Goal: Navigation & Orientation: Find specific page/section

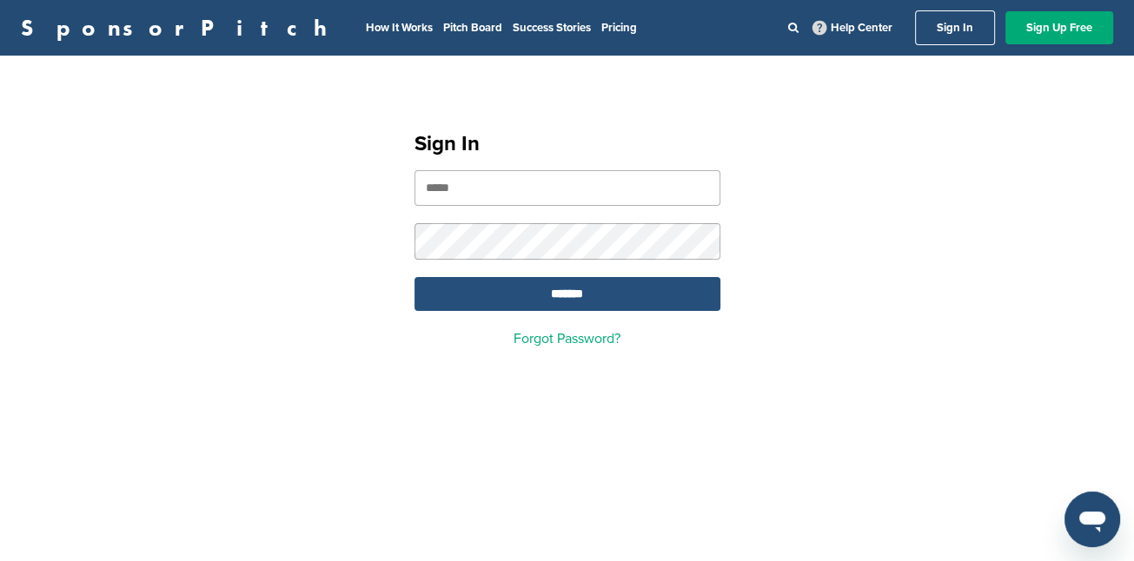
type input "**********"
click at [553, 299] on input "*******" at bounding box center [568, 294] width 306 height 34
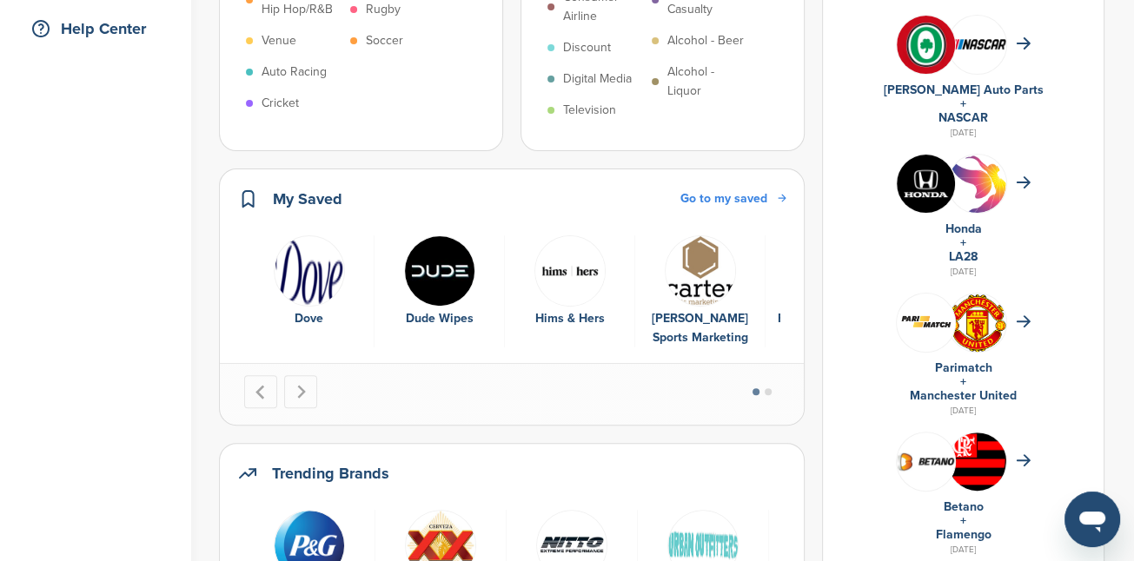
scroll to position [435, 0]
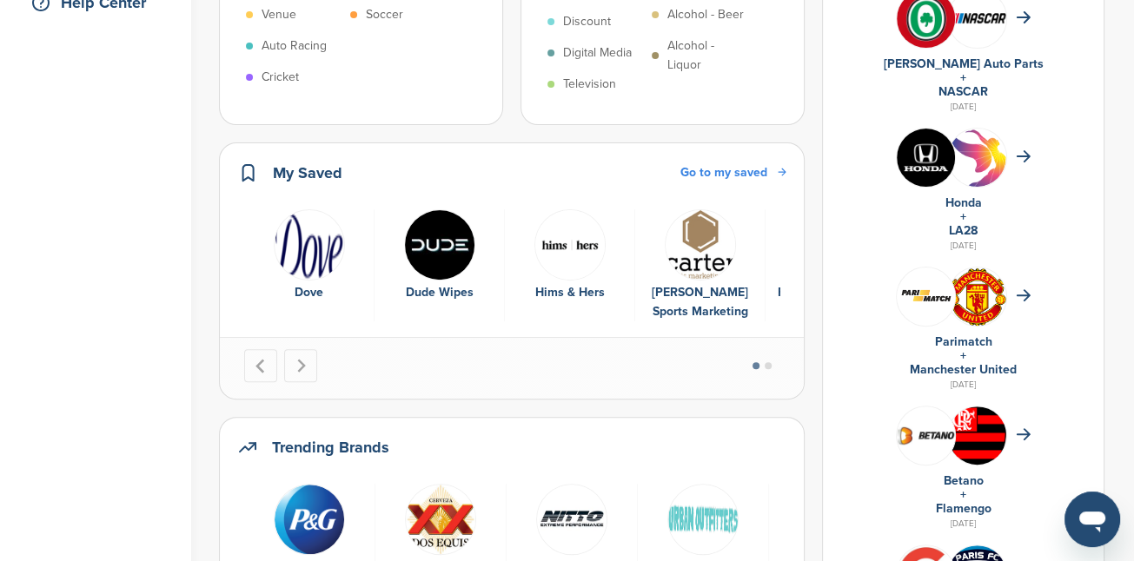
click at [767, 163] on link "Go to my saved" at bounding box center [734, 172] width 106 height 19
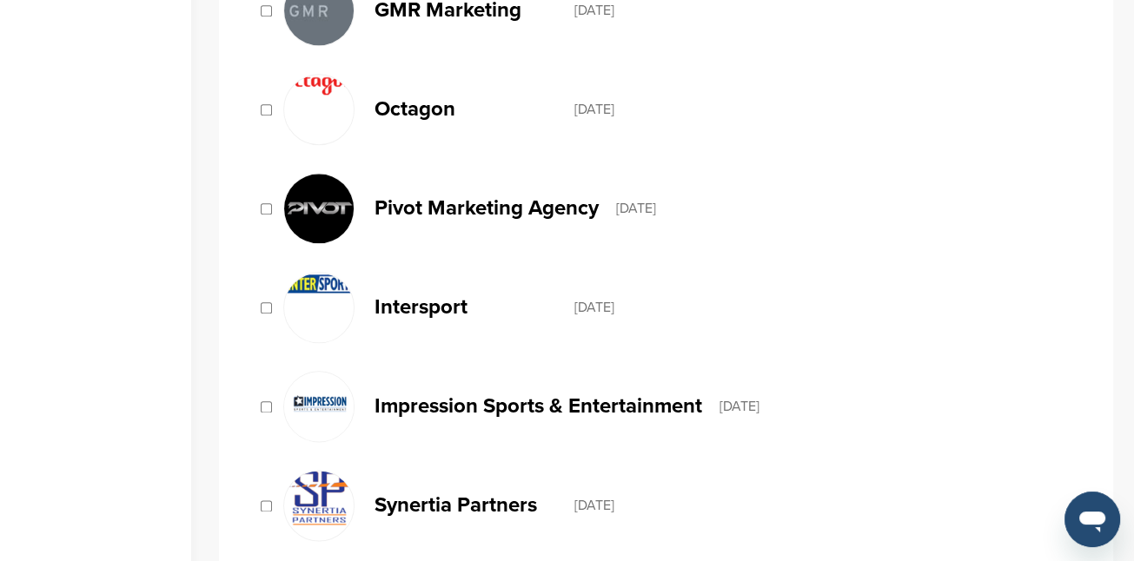
scroll to position [1825, 0]
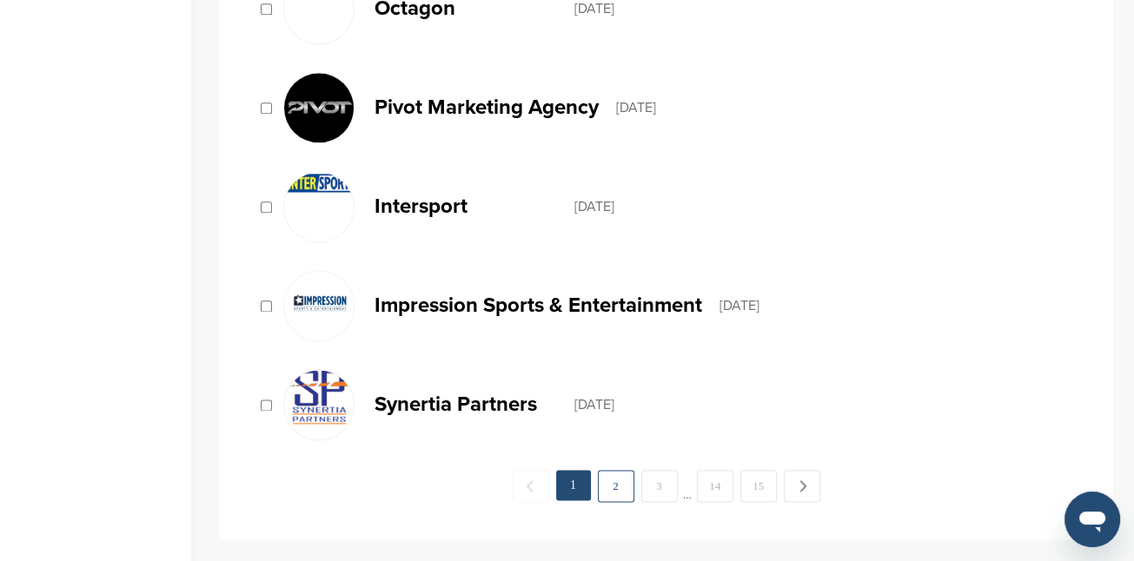
click at [615, 476] on link "2" at bounding box center [616, 486] width 37 height 32
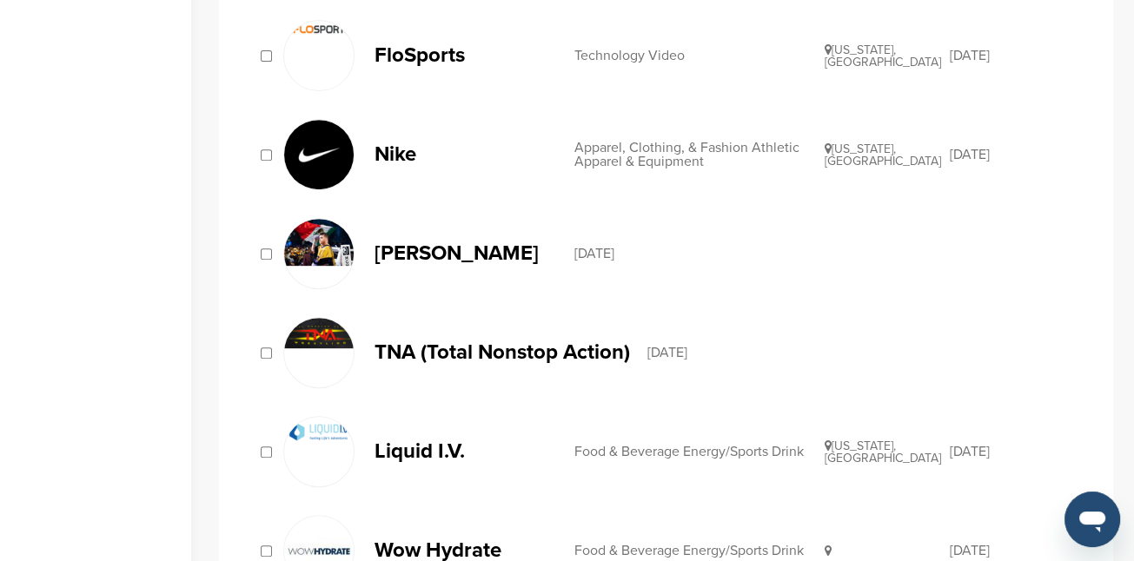
scroll to position [348, 0]
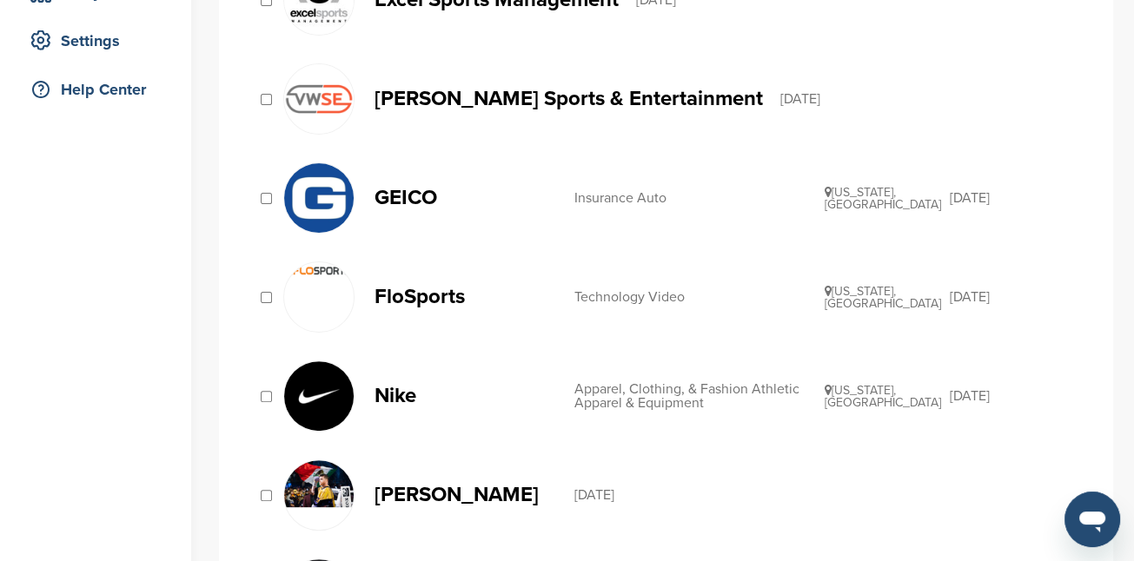
click at [324, 171] on img at bounding box center [319, 198] width 70 height 70
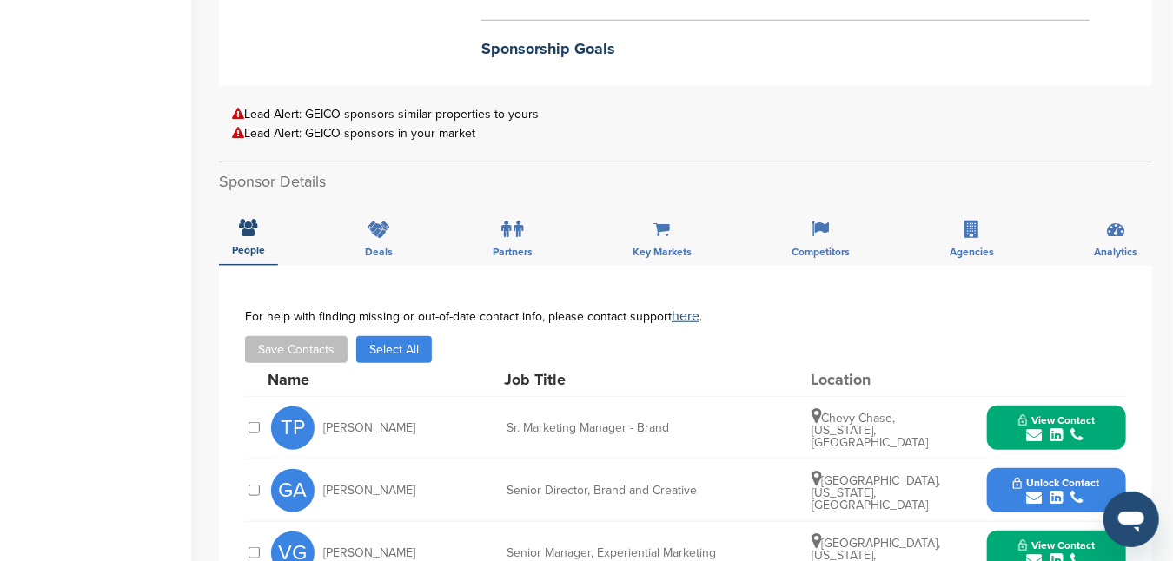
scroll to position [521, 0]
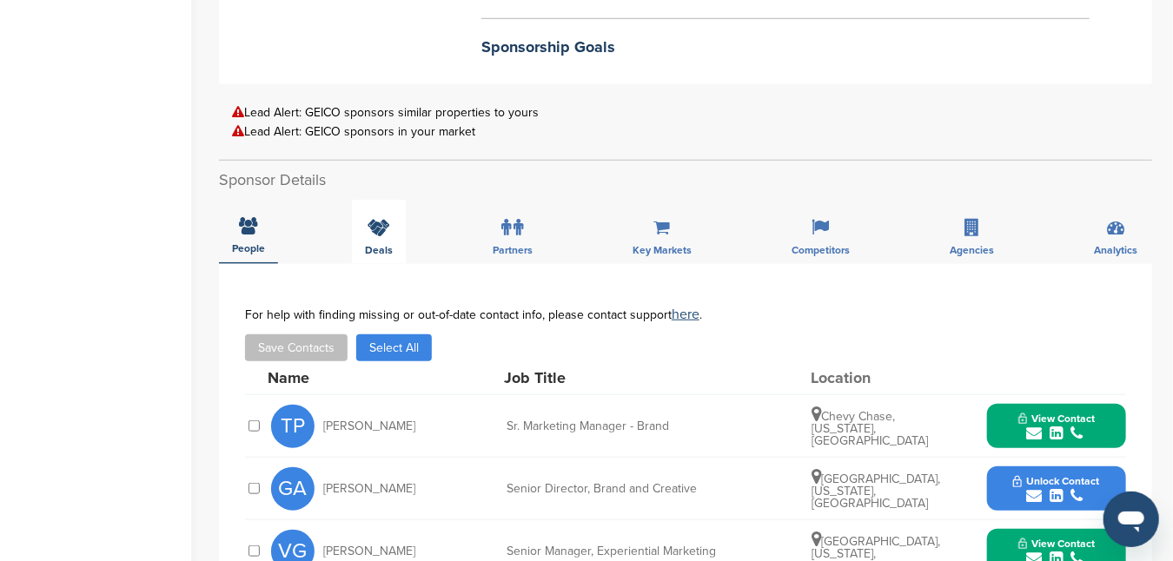
click at [387, 219] on icon at bounding box center [379, 227] width 23 height 17
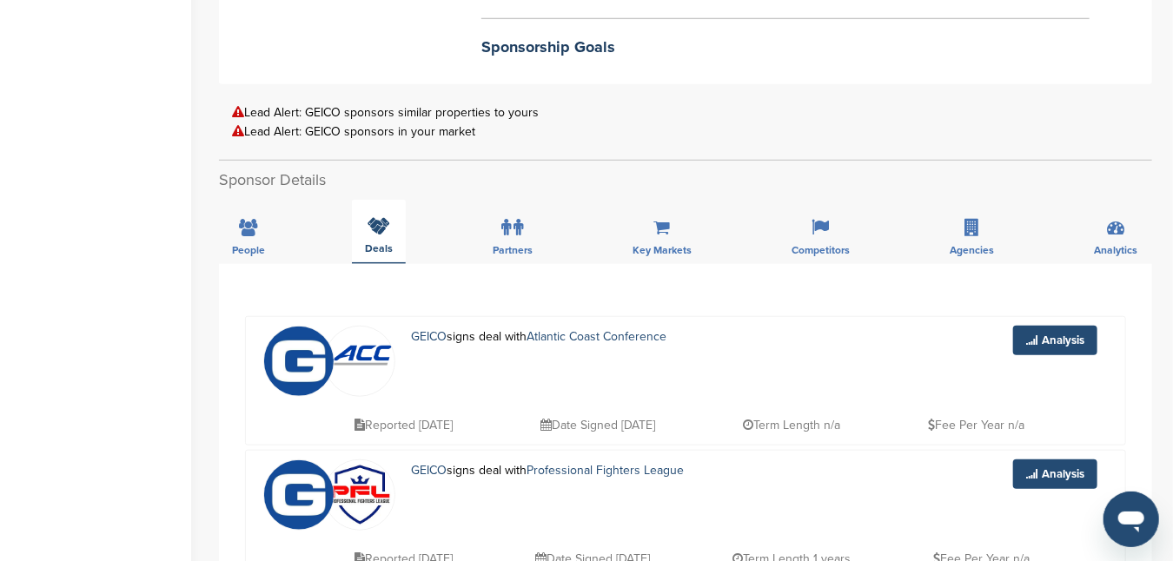
click at [381, 209] on div "Deals" at bounding box center [379, 232] width 54 height 64
click at [259, 245] on span "People" at bounding box center [248, 250] width 33 height 10
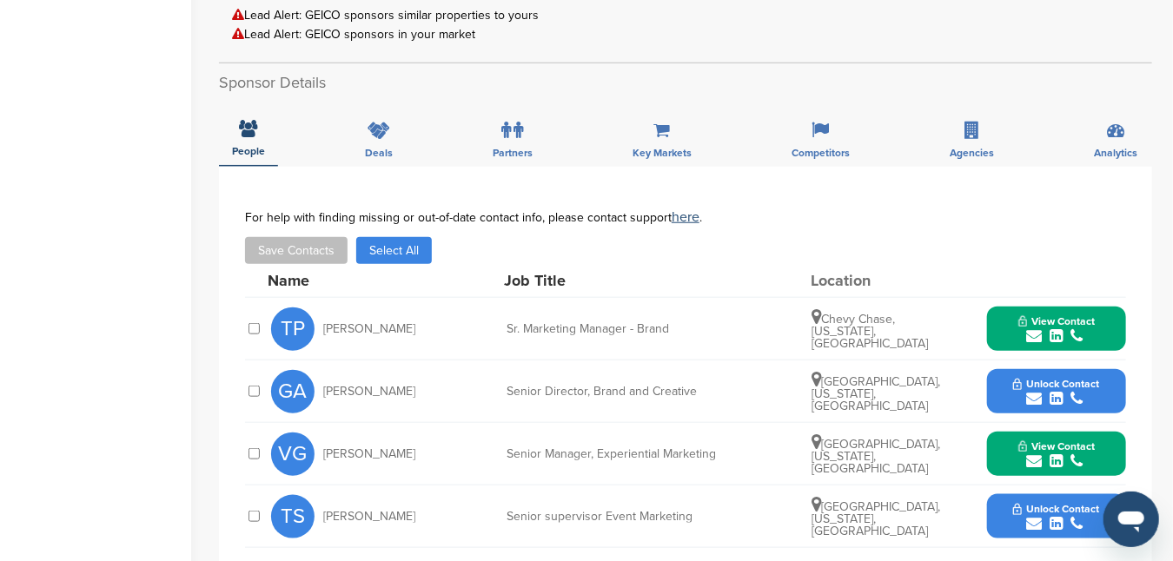
scroll to position [608, 0]
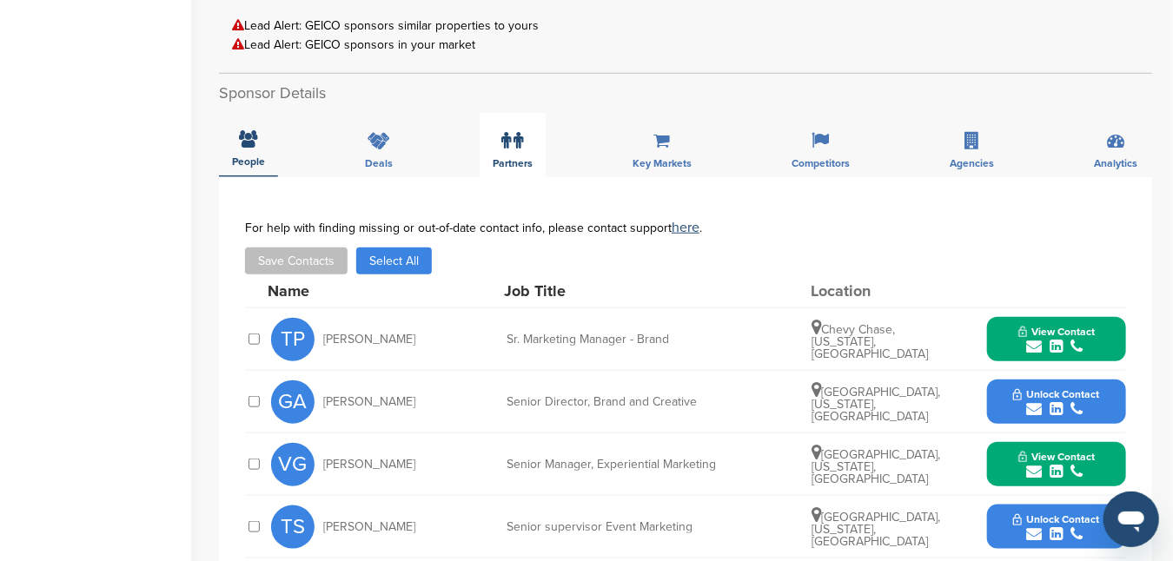
click at [518, 132] on icon at bounding box center [520, 140] width 10 height 17
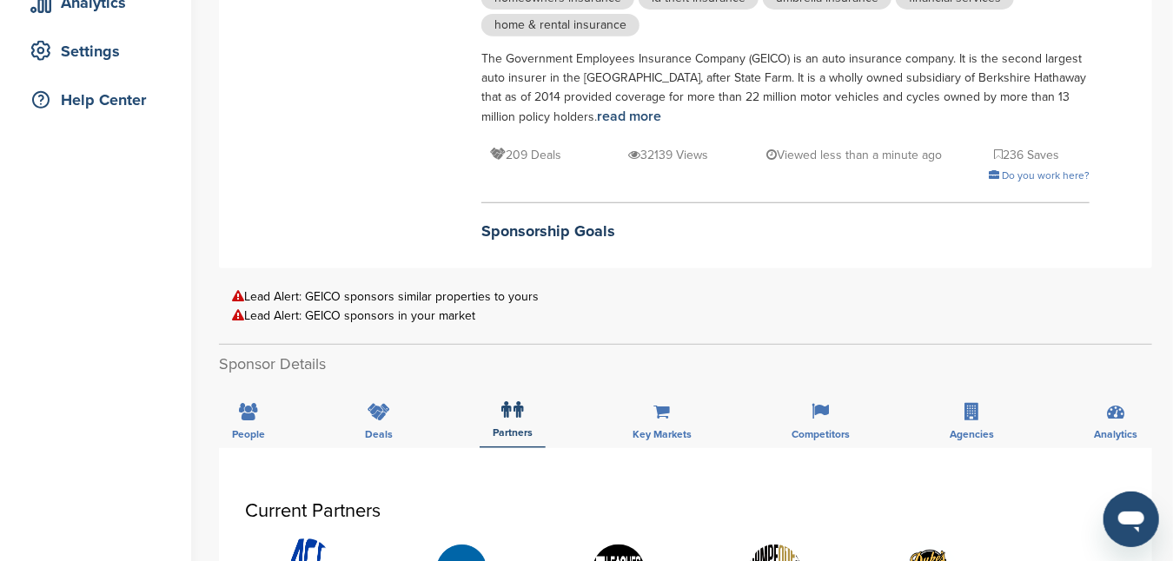
scroll to position [261, 0]
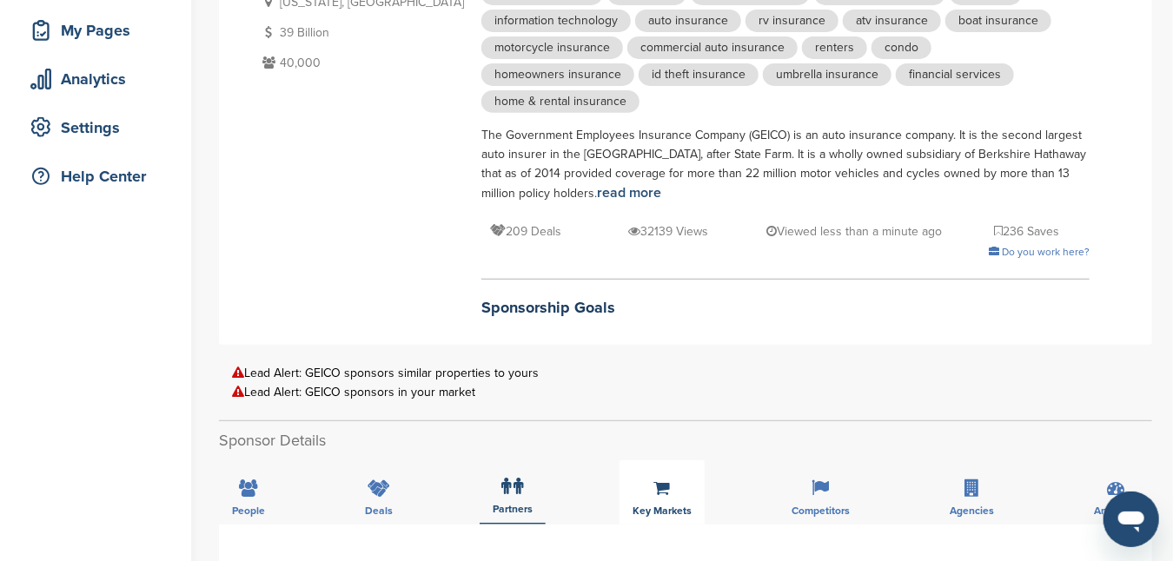
click at [672, 474] on div "Key Markets" at bounding box center [662, 493] width 85 height 64
click at [661, 478] on icon at bounding box center [662, 486] width 17 height 17
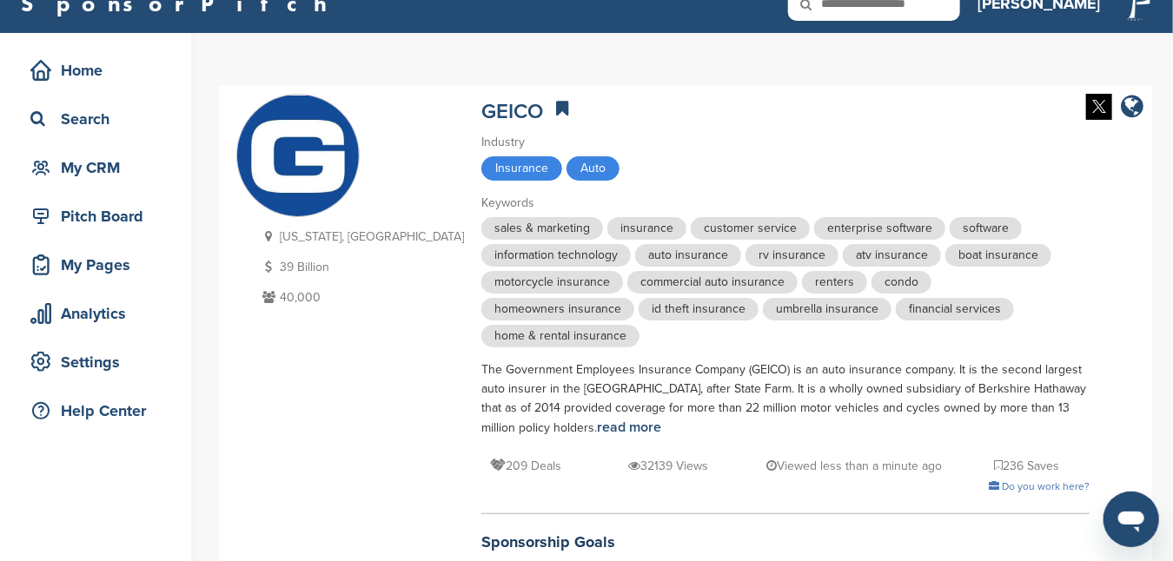
scroll to position [0, 0]
